Goal: Information Seeking & Learning: Learn about a topic

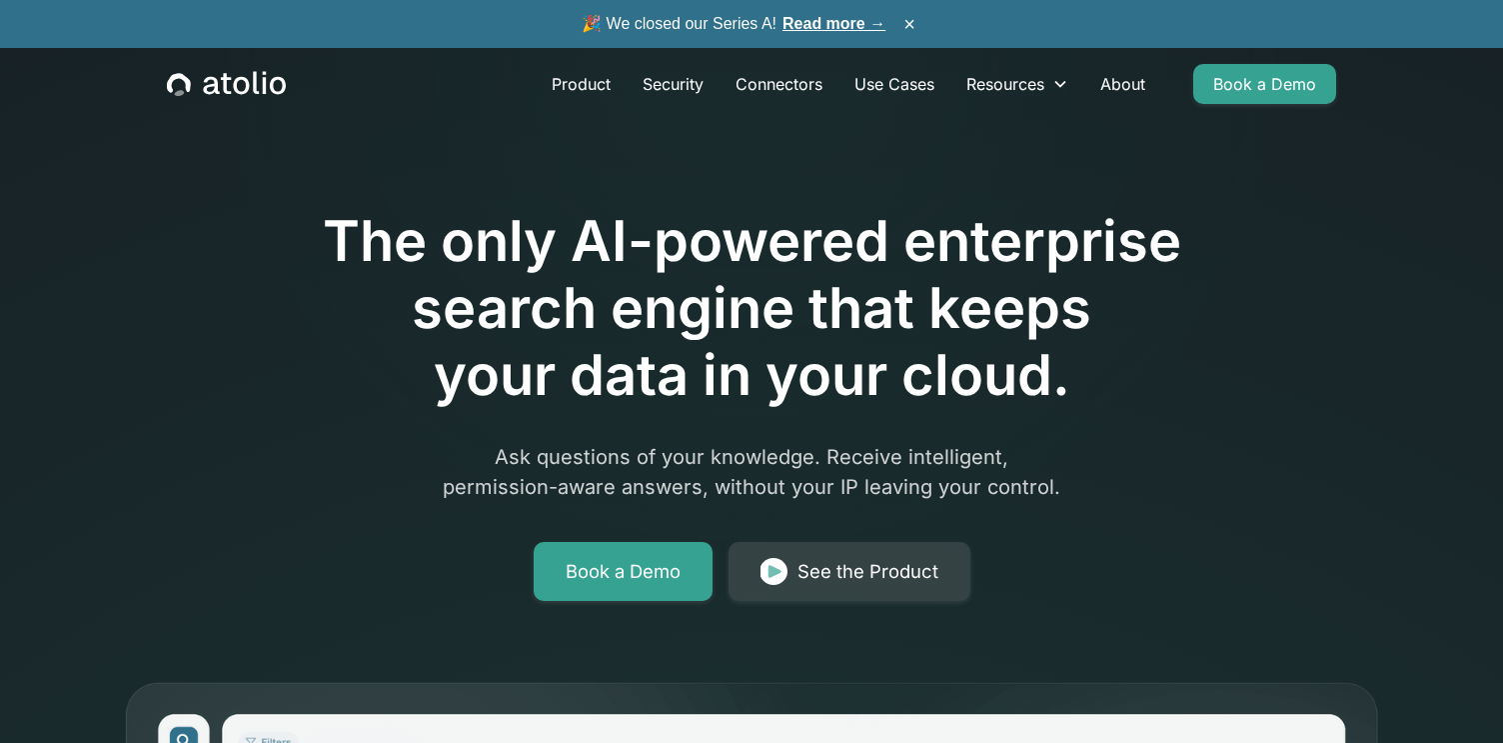
click at [444, 227] on h1 "The only AI-powered enterprise search engine that keeps your data in your cloud." at bounding box center [751, 309] width 1023 height 202
click at [846, 21] on link "Read more →" at bounding box center [834, 23] width 103 height 17
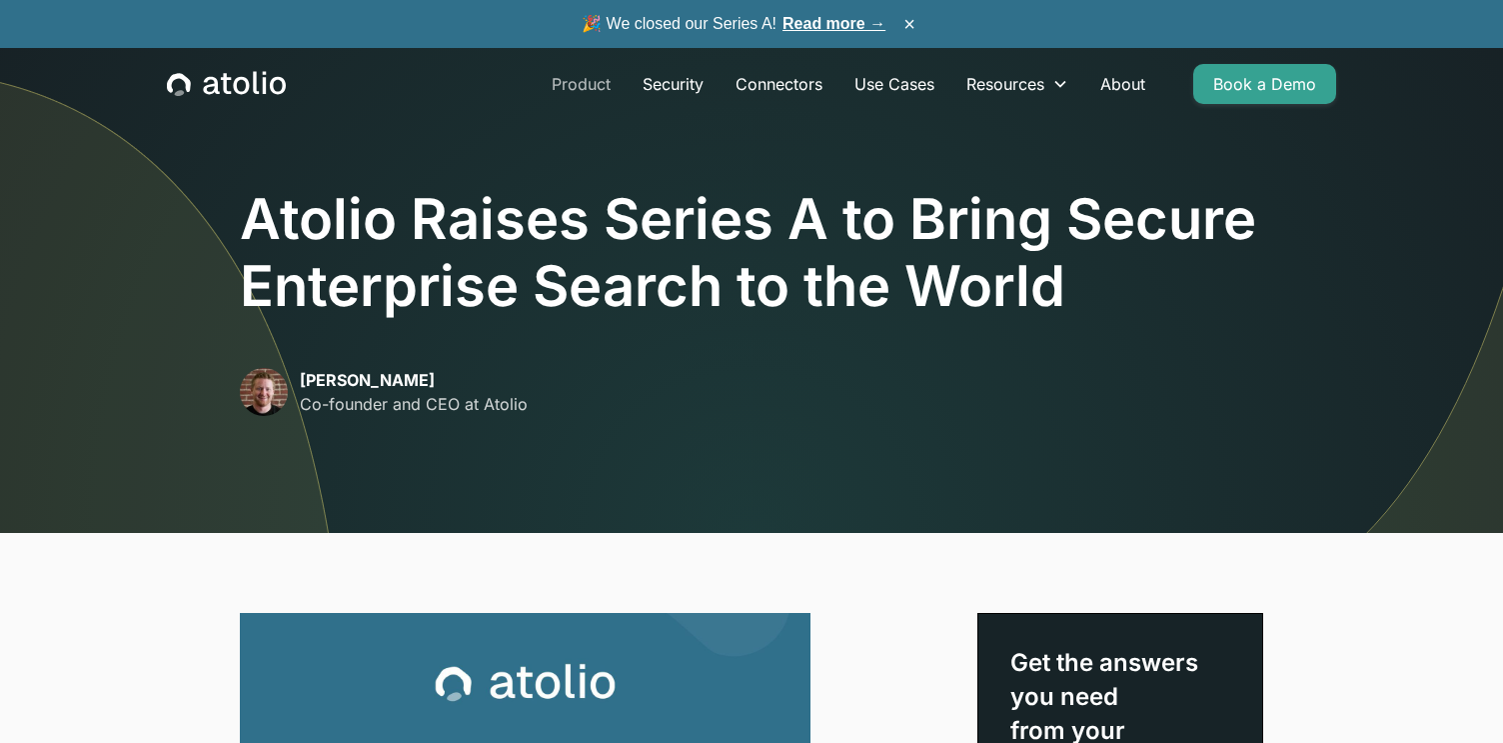
click at [574, 84] on link "Product" at bounding box center [581, 84] width 91 height 40
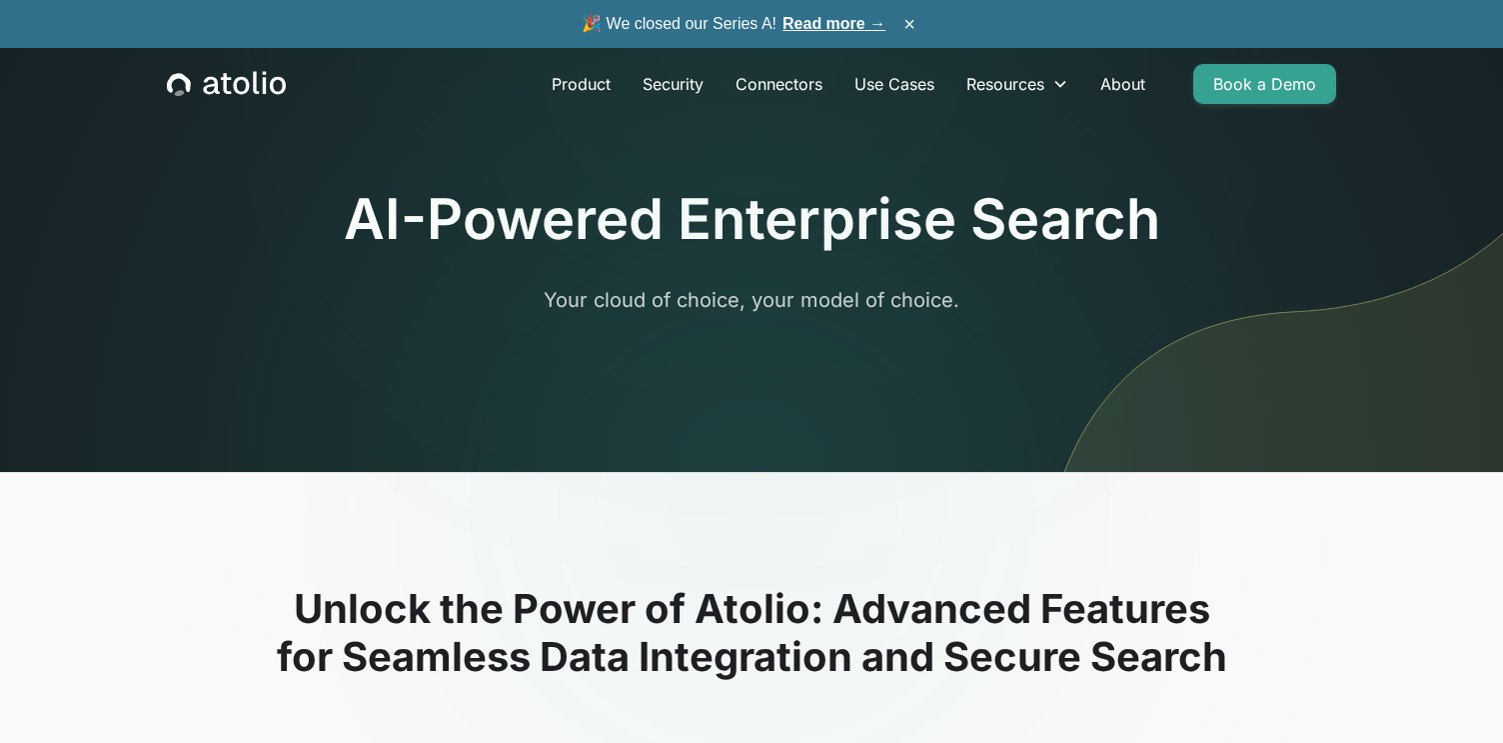
click at [830, 22] on link "Read more →" at bounding box center [834, 23] width 103 height 17
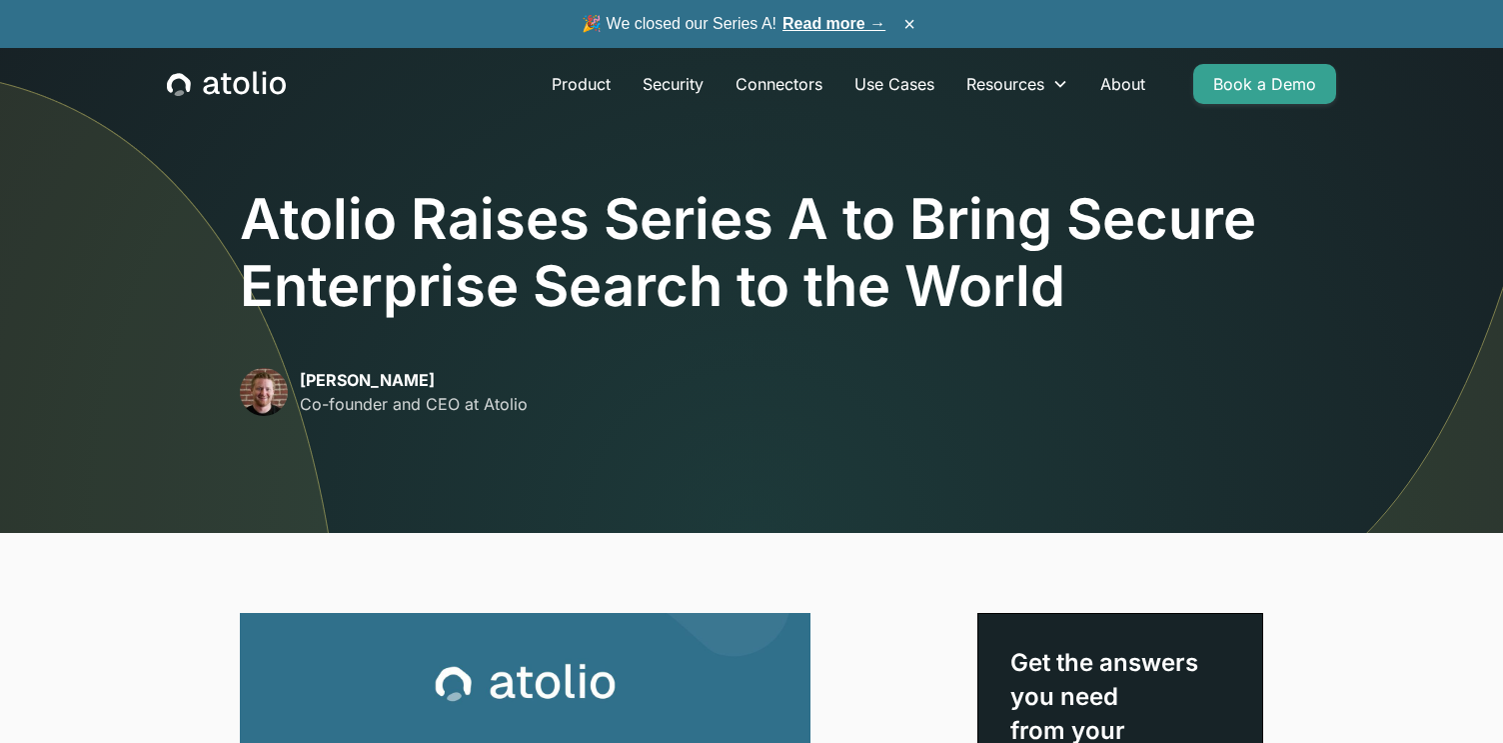
click at [226, 72] on icon "home" at bounding box center [226, 84] width 119 height 26
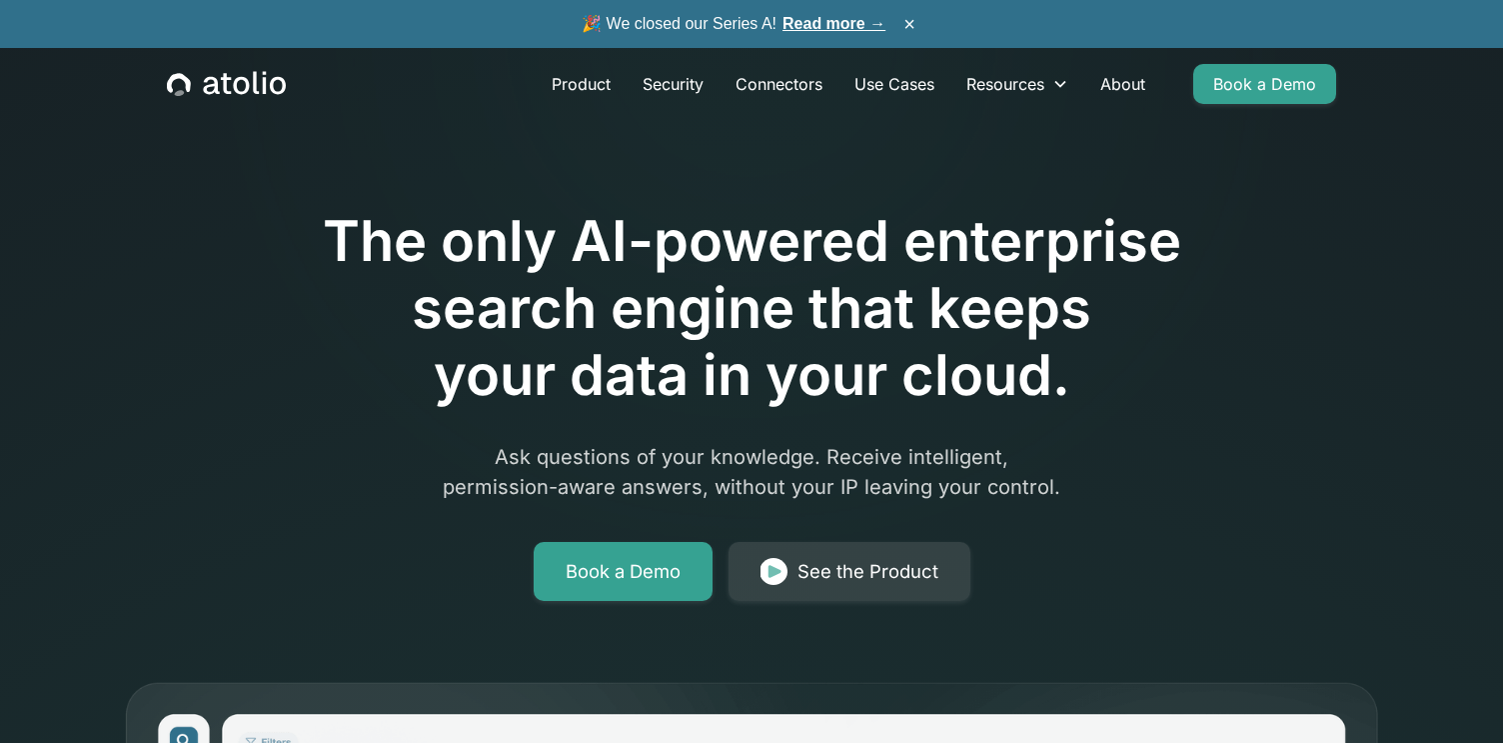
click at [293, 201] on div at bounding box center [751, 152] width 1023 height 112
click at [27, 227] on div "The only AI-powered enterprise search engine that keeps your data in your cloud…" at bounding box center [751, 683] width 1503 height 1367
click at [49, 382] on div "The only AI-powered enterprise search engine that keeps your data in your cloud…" at bounding box center [751, 683] width 1503 height 1367
click at [1102, 235] on h1 "The only AI-powered enterprise search engine that keeps your data in your cloud." at bounding box center [751, 309] width 1023 height 202
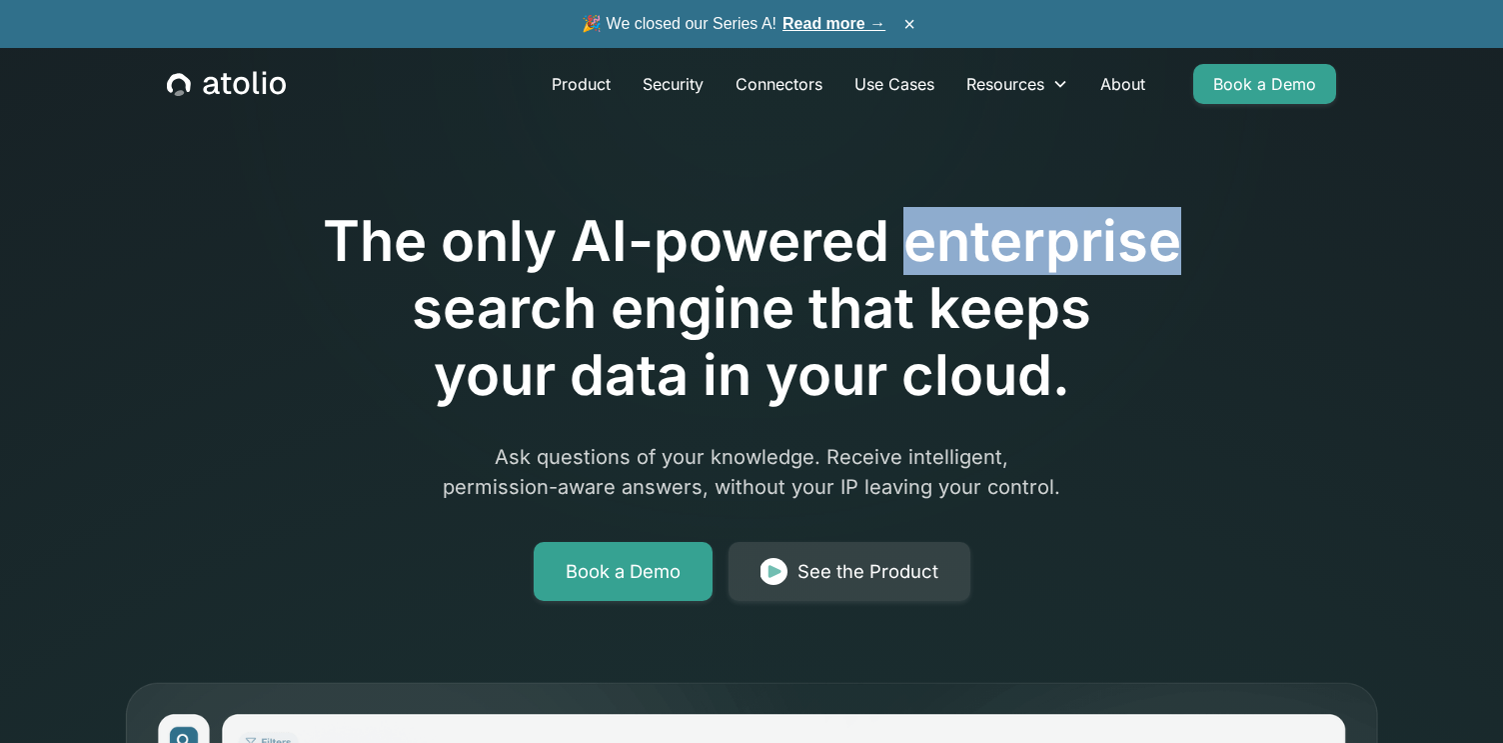
click at [1102, 235] on h1 "The only AI-powered enterprise search engine that keeps your data in your cloud." at bounding box center [751, 309] width 1023 height 202
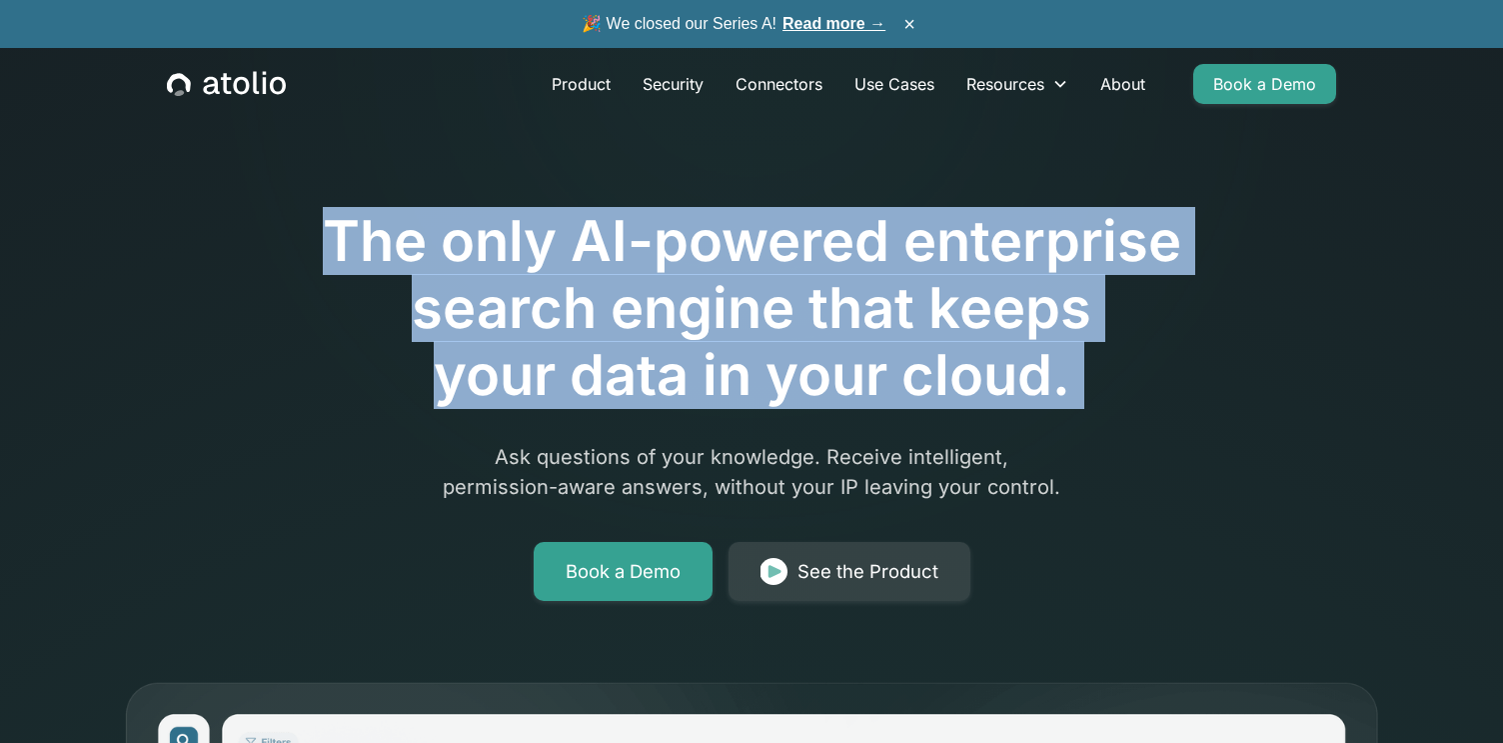
click at [1102, 235] on h1 "The only AI-powered enterprise search engine that keeps your data in your cloud." at bounding box center [751, 309] width 1023 height 202
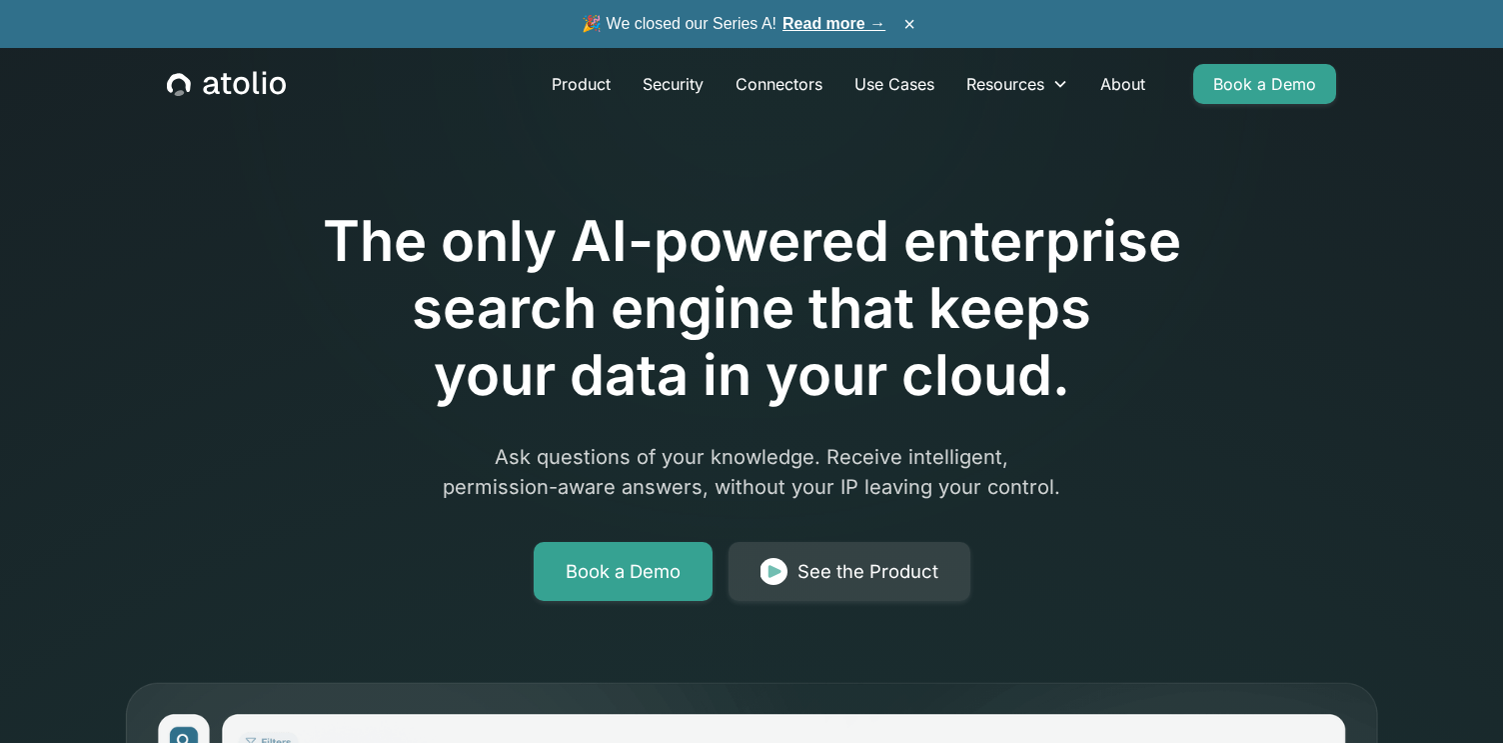
click at [1454, 236] on div "The only AI-powered enterprise search engine that keeps your data in your cloud…" at bounding box center [751, 683] width 1503 height 1367
click at [42, 363] on div "The only AI-powered enterprise search engine that keeps your data in your cloud…" at bounding box center [751, 683] width 1503 height 1367
click at [1173, 361] on h1 "The only AI-powered enterprise search engine that keeps your data in your cloud." at bounding box center [751, 309] width 1023 height 202
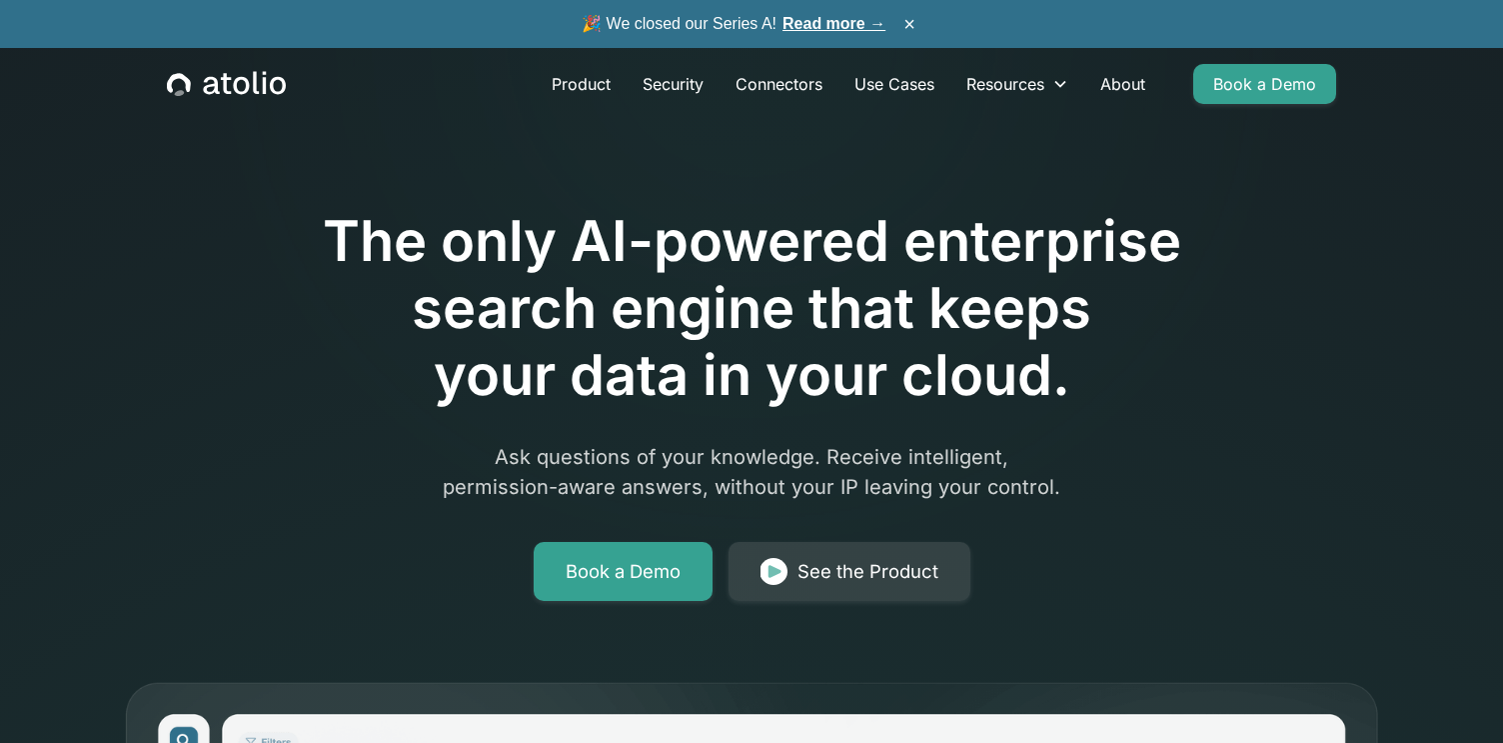
click at [1017, 498] on p "Ask questions of your knowledge. Receive intelligent, permission-aware answers,…" at bounding box center [752, 472] width 768 height 60
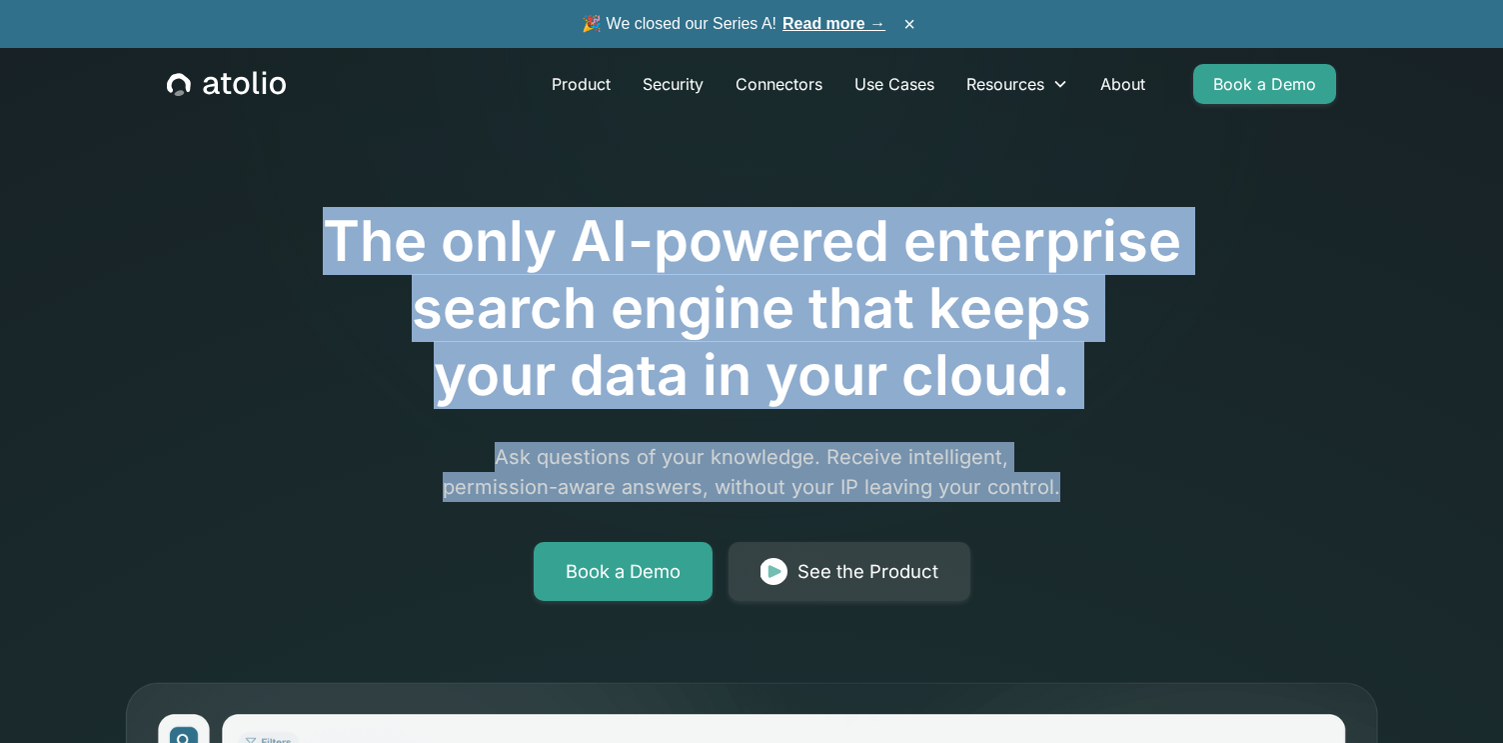
drag, startPoint x: 1071, startPoint y: 500, endPoint x: 380, endPoint y: 187, distance: 759.1
click at [380, 187] on div "The only AI-powered enterprise search engine that keeps your data in your cloud…" at bounding box center [751, 348] width 1023 height 505
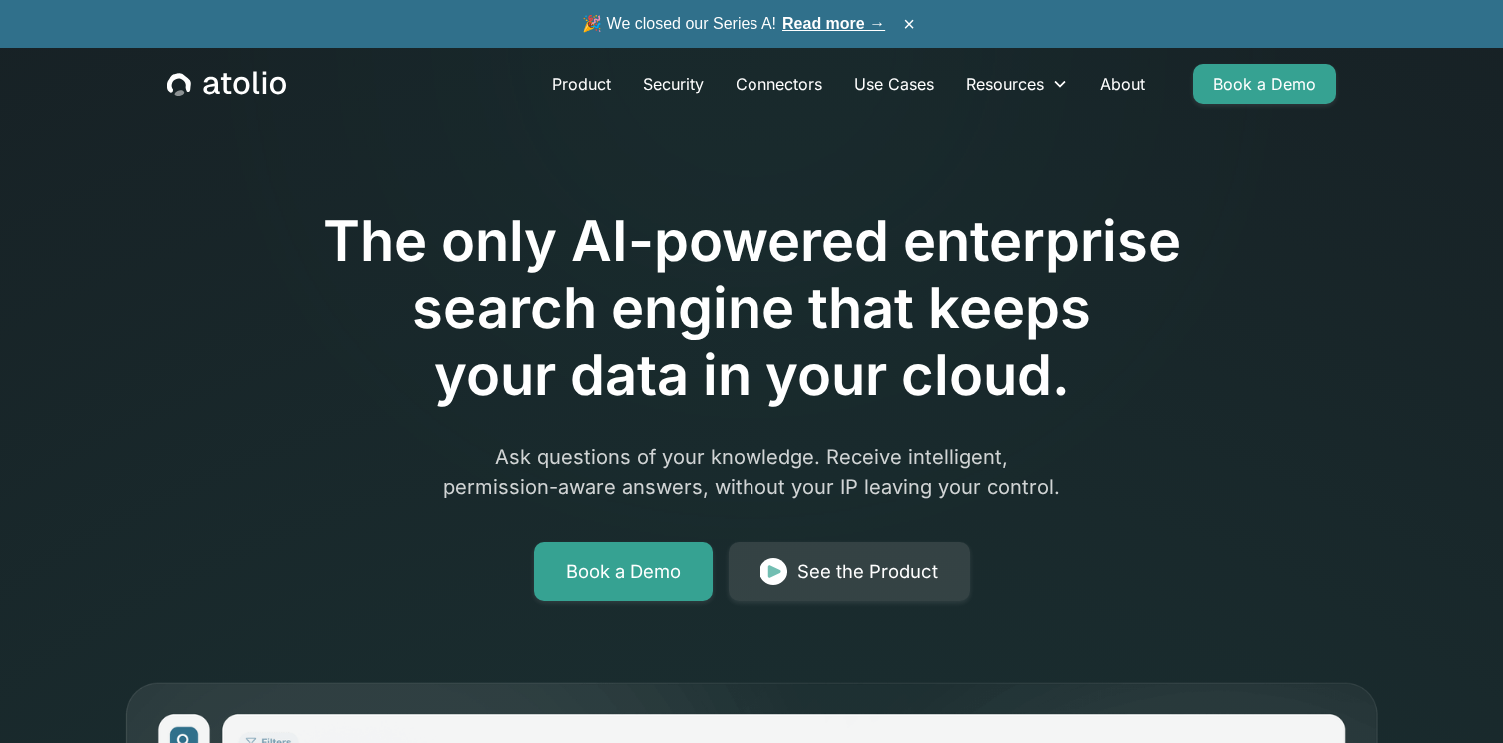
click at [952, 365] on h1 "The only AI-powered enterprise search engine that keeps your data in your cloud." at bounding box center [751, 309] width 1023 height 202
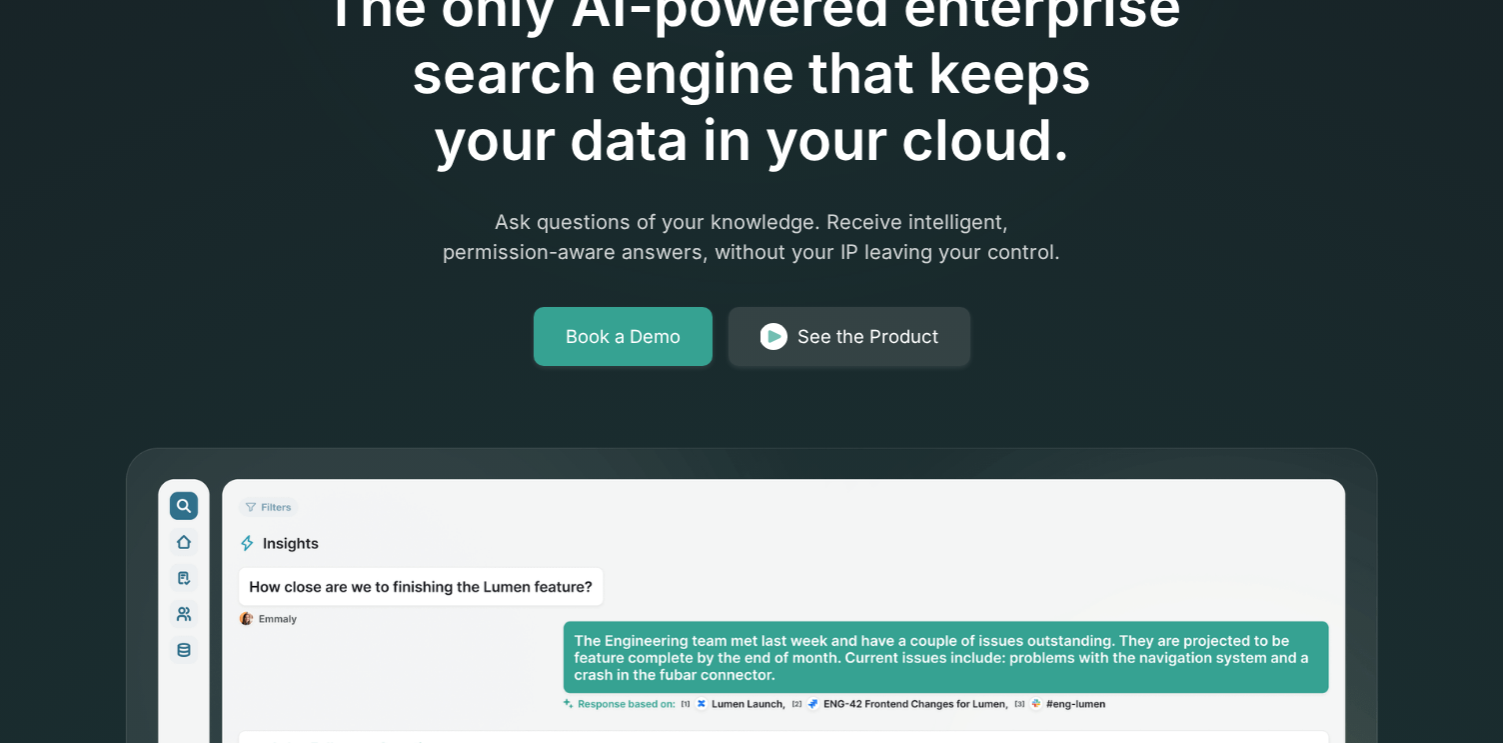
scroll to position [296, 0]
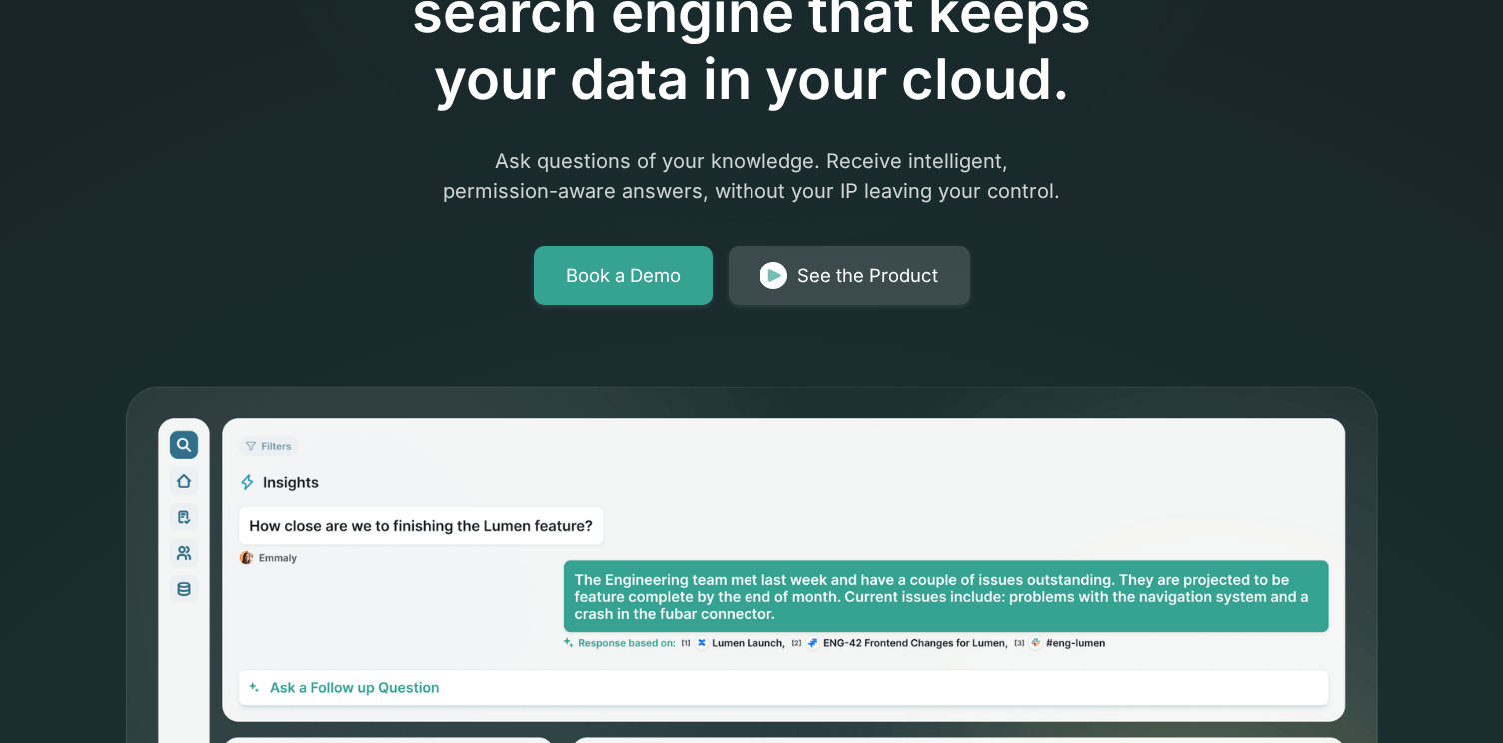
click at [892, 290] on link "See the Product" at bounding box center [850, 276] width 242 height 60
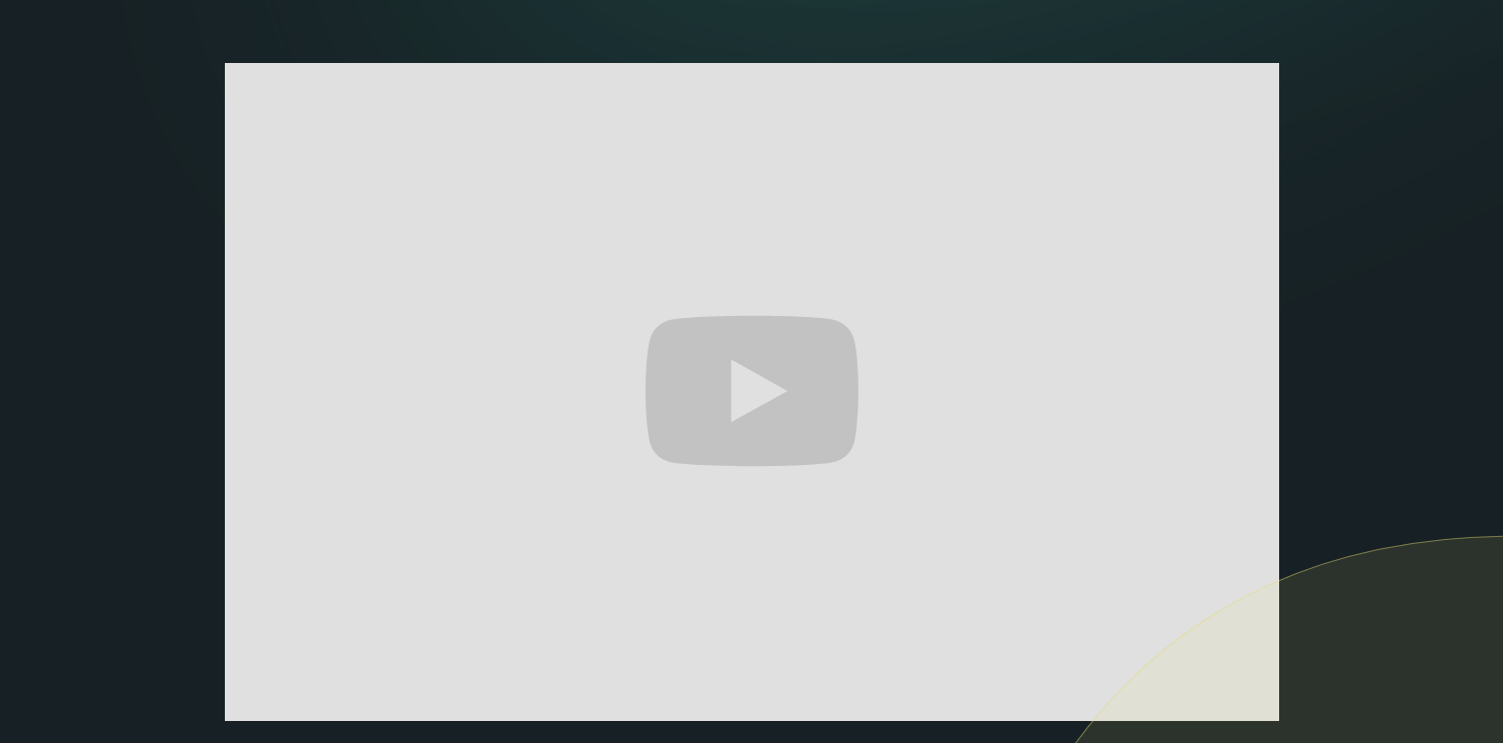
scroll to position [358, 0]
